Goal: Find specific page/section: Find specific page/section

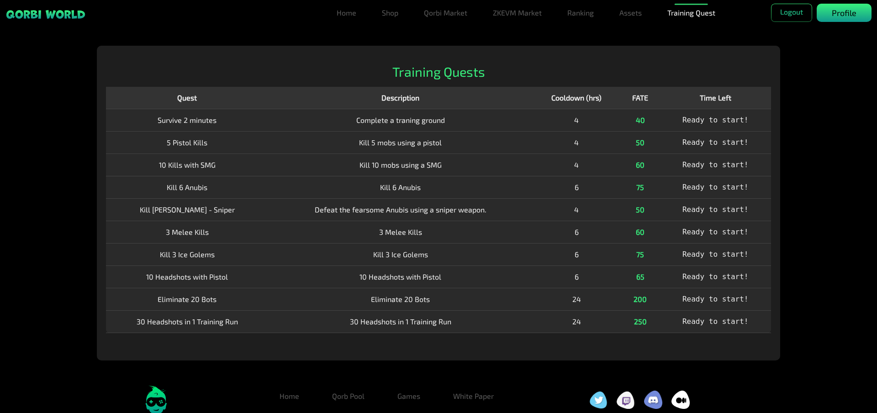
click at [860, 13] on div "Profile" at bounding box center [844, 13] width 55 height 18
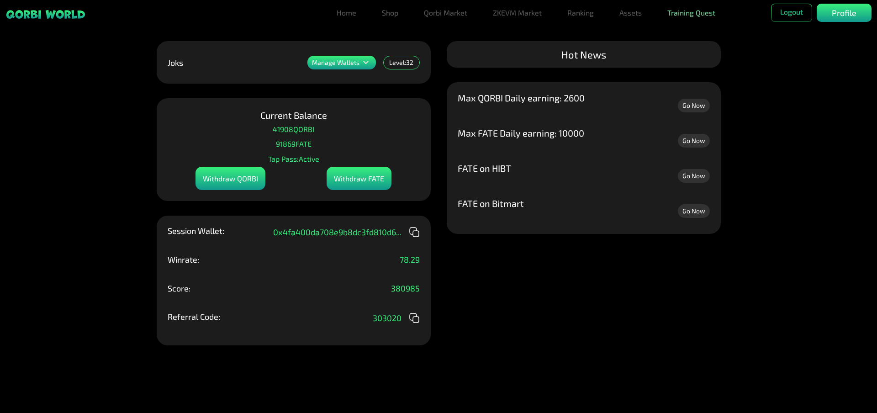
click at [699, 9] on link "Training Quest" at bounding box center [691, 13] width 55 height 18
